Goal: Navigation & Orientation: Find specific page/section

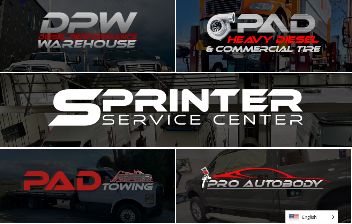
scroll to position [278, 0]
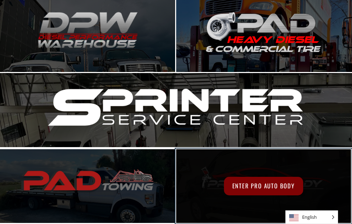
click at [241, 179] on span "Enter Pro Auto Body" at bounding box center [263, 186] width 79 height 18
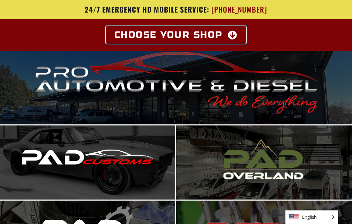
click at [231, 36] on icon at bounding box center [233, 34] width 10 height 9
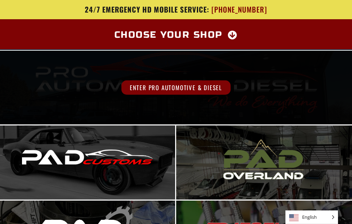
click at [148, 85] on span "Enter Pro Automotive & Diesel" at bounding box center [175, 87] width 109 height 14
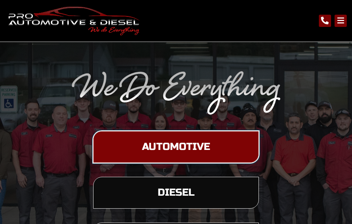
click at [161, 149] on span "Automotive" at bounding box center [176, 147] width 68 height 10
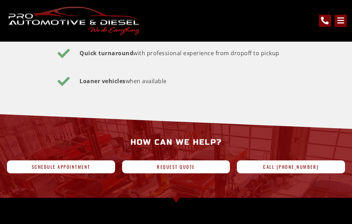
scroll to position [2360, 0]
